Goal: Find specific page/section

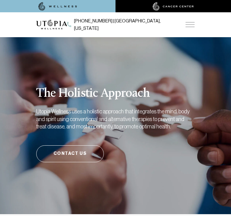
click at [187, 22] on img at bounding box center [189, 24] width 9 height 5
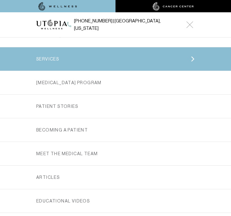
scroll to position [61, 0]
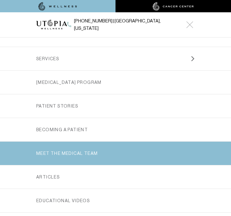
click at [92, 142] on link "MEET THE MEDICAL TEAM" at bounding box center [115, 152] width 158 height 23
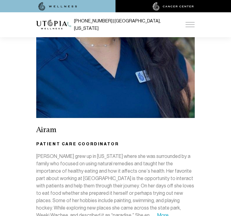
scroll to position [2577, 0]
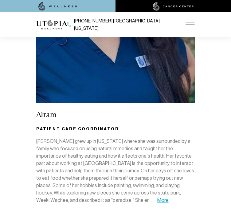
click at [184, 5] on img at bounding box center [172, 6] width 41 height 9
